Goal: Information Seeking & Learning: Learn about a topic

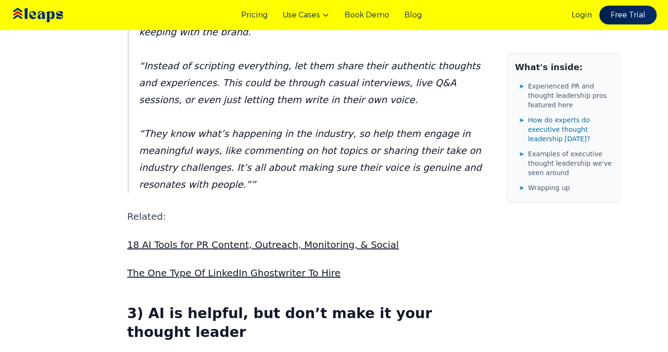
scroll to position [2372, 0]
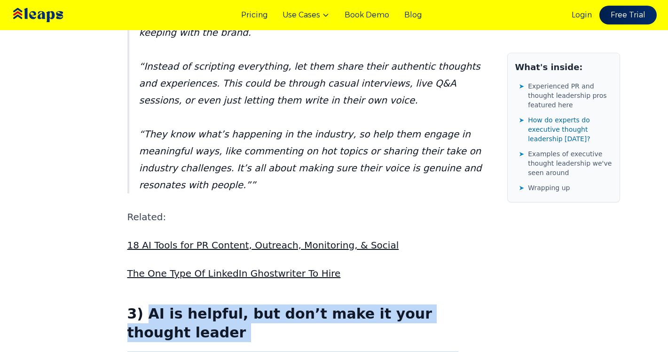
drag, startPoint x: 145, startPoint y: 53, endPoint x: 498, endPoint y: 50, distance: 352.7
click at [461, 304] on h3 "3) AI is helpful, but don’t make it your thought leader" at bounding box center [305, 323] width 357 height 38
drag, startPoint x: 459, startPoint y: 48, endPoint x: 145, endPoint y: 49, distance: 314.1
click at [145, 304] on h3 "3) AI is helpful, but don’t make it your thought leader" at bounding box center [305, 323] width 357 height 38
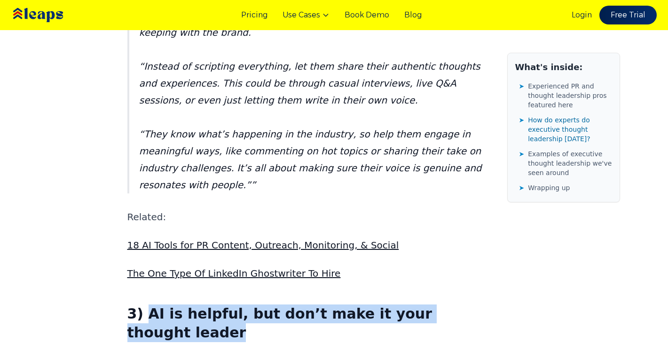
copy h3 "AI is helpful, but don’t make it your thought leader"
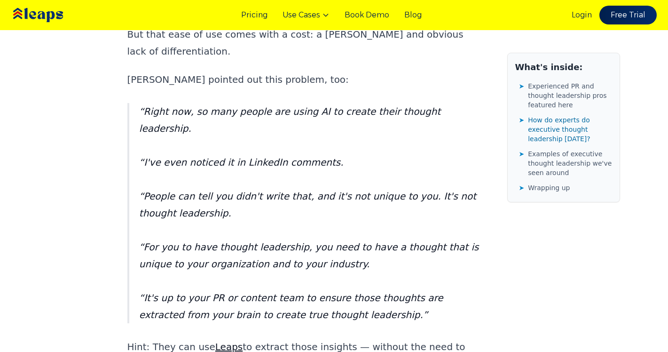
scroll to position [2801, 0]
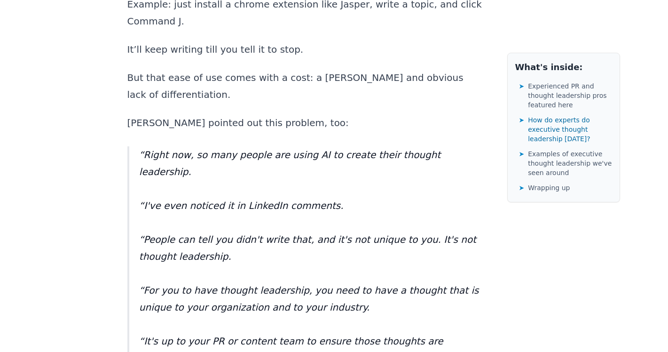
drag, startPoint x: 390, startPoint y: 111, endPoint x: 144, endPoint y: 112, distance: 245.9
copy h3 "Recognize your job is… really… to listen"
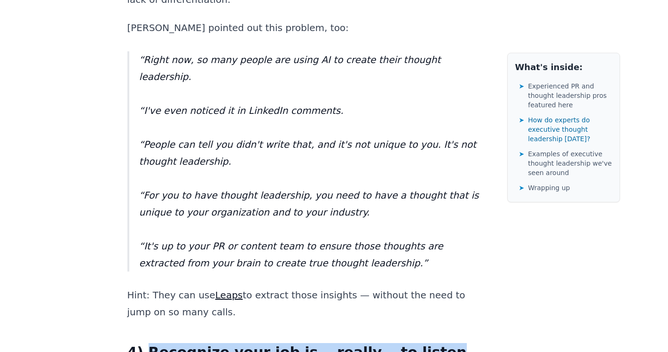
scroll to position [2898, 0]
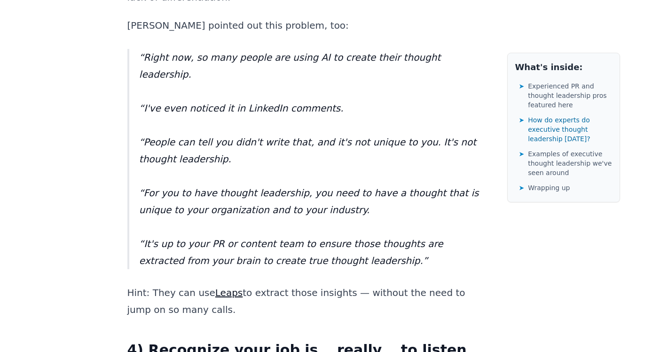
drag, startPoint x: 127, startPoint y: 158, endPoint x: 344, endPoint y: 199, distance: 221.1
copy div "So our job is primarily to amplify the voice of the experts in the companies we…"
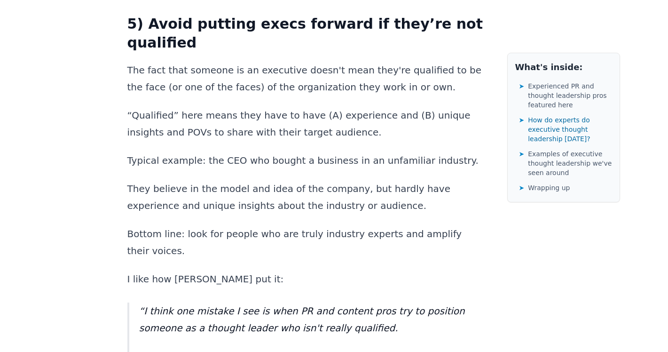
scroll to position [3749, 0]
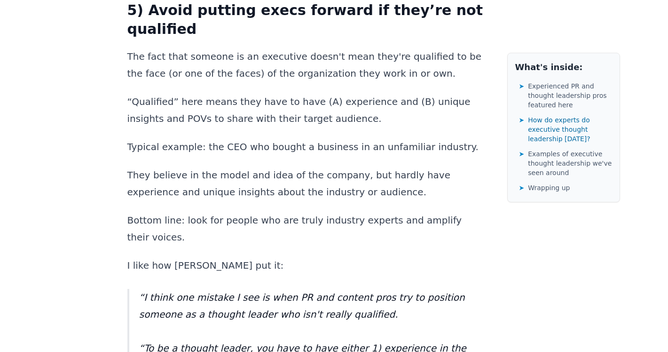
drag, startPoint x: 147, startPoint y: 70, endPoint x: 456, endPoint y: 77, distance: 309.5
copy h3 "Ask questions that make execs think deeply"
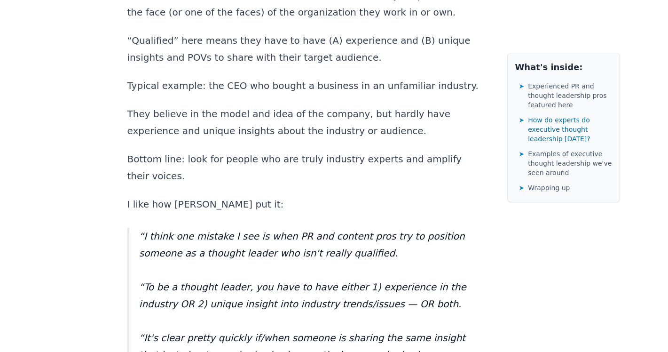
scroll to position [3822, 0]
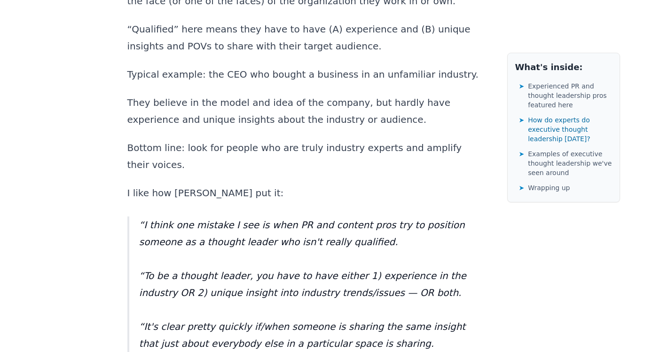
drag, startPoint x: 128, startPoint y: 151, endPoint x: 234, endPoint y: 172, distance: 108.3
copy p "You just need them to “think out loud,” asking them questions that’ll get them …"
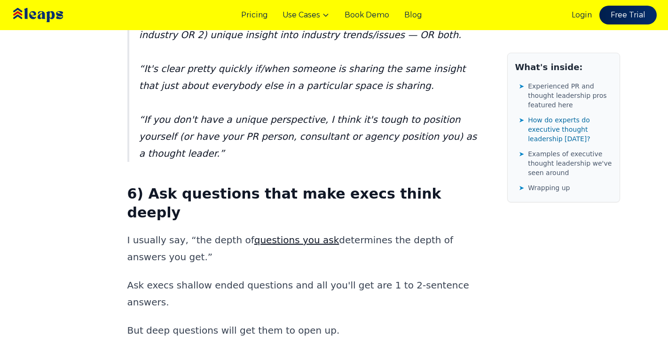
scroll to position [4079, 0]
drag, startPoint x: 363, startPoint y: 167, endPoint x: 142, endPoint y: 167, distance: 220.5
copy h3 "Make their messaging consistent"
